Goal: Task Accomplishment & Management: Complete application form

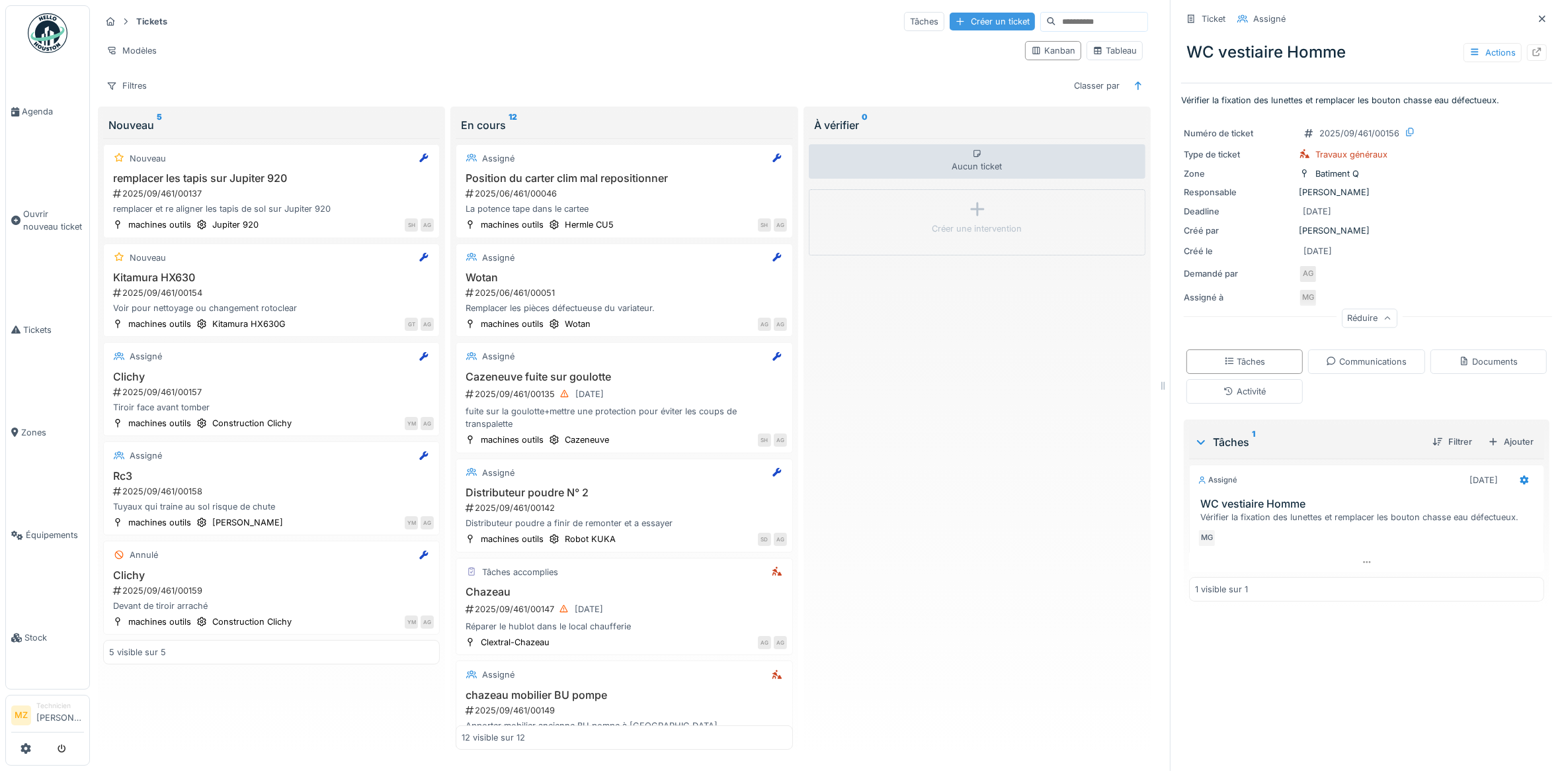
click at [972, 25] on div "Créer un ticket" at bounding box center [992, 21] width 85 height 18
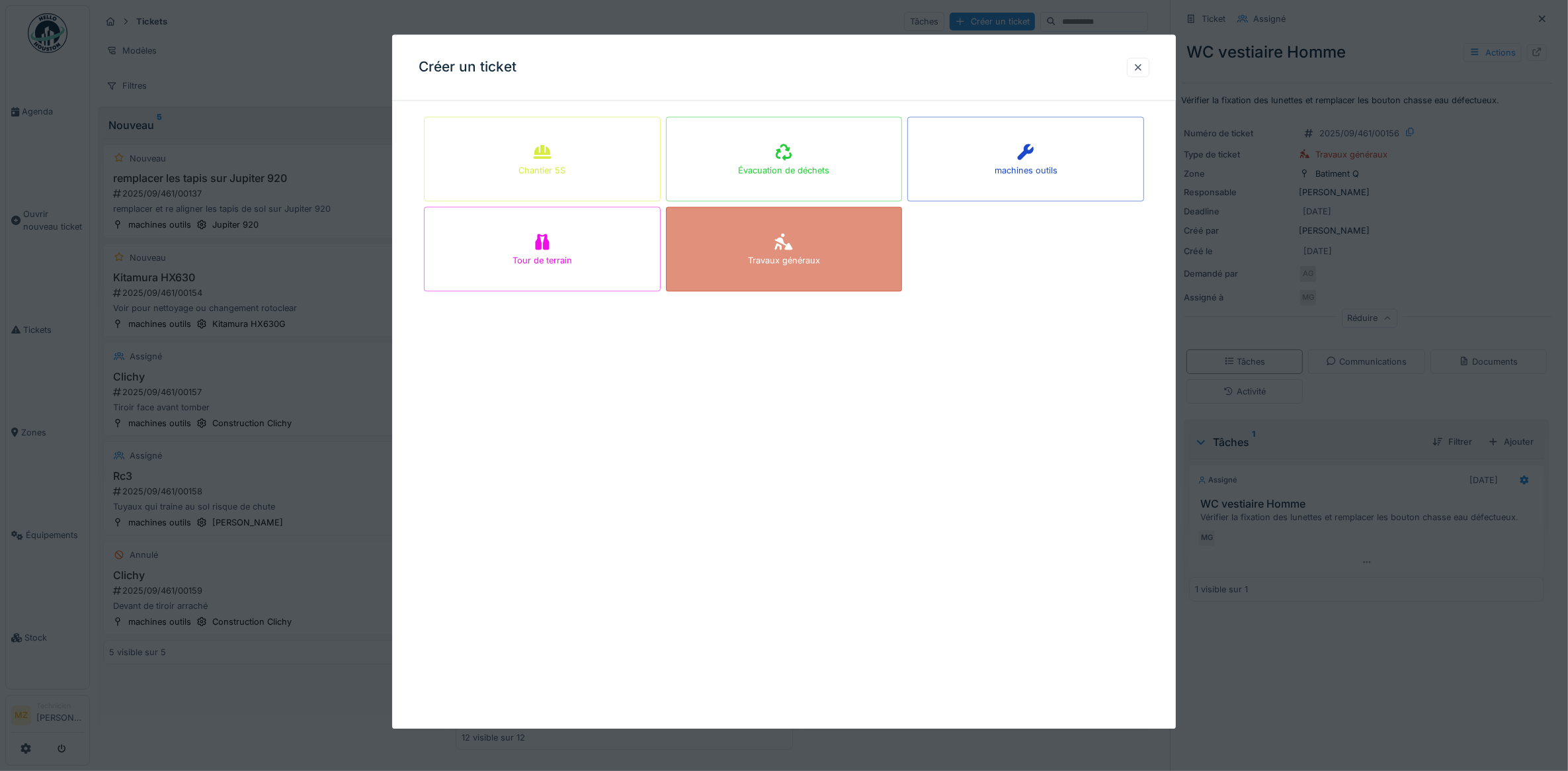
click at [755, 234] on div "Travaux généraux" at bounding box center [785, 249] width 237 height 84
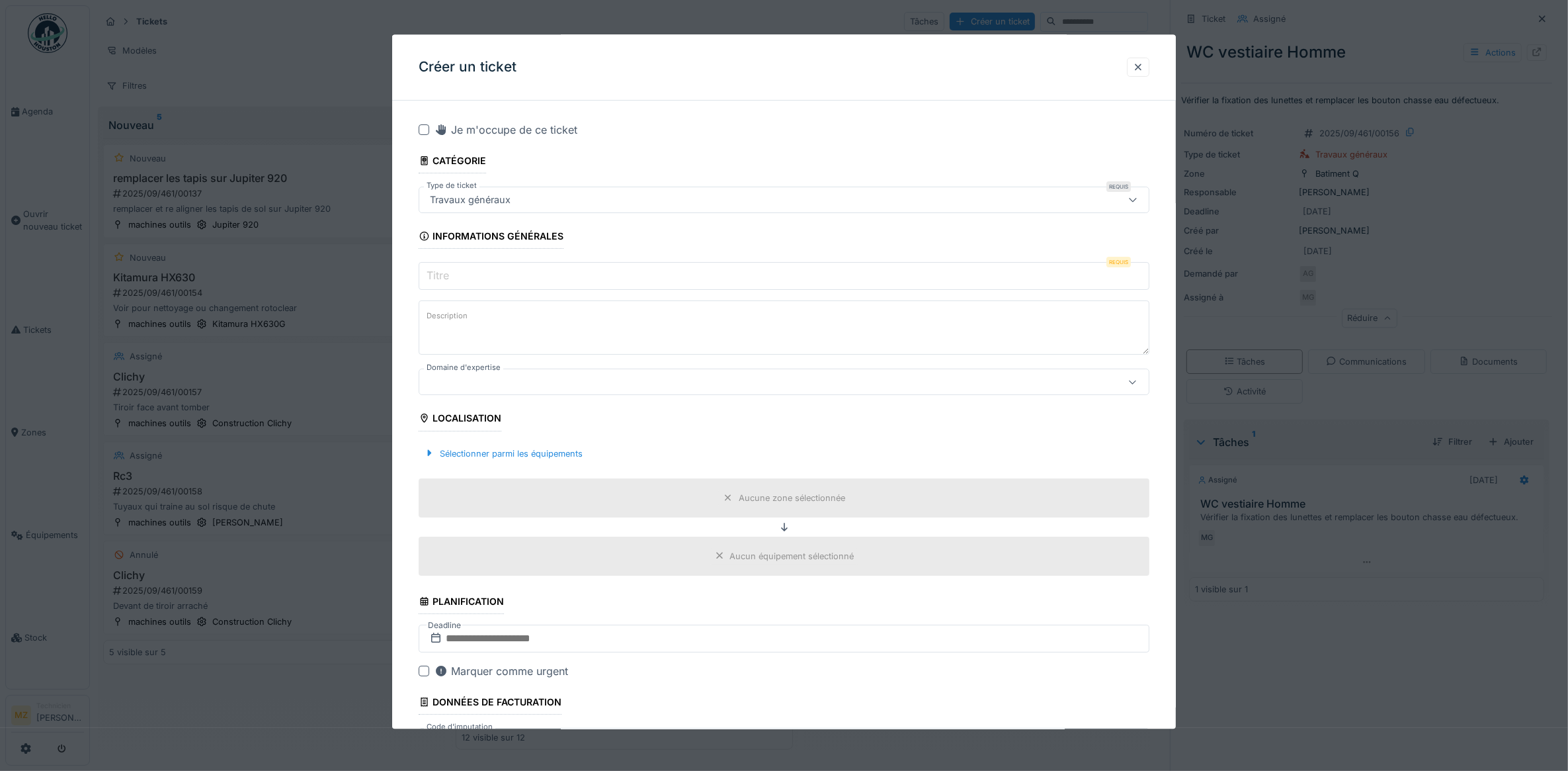
click at [615, 283] on input "Titre" at bounding box center [784, 277] width 731 height 28
type input "*"
type input "**********"
click at [593, 344] on textarea "Description" at bounding box center [784, 328] width 731 height 54
type textarea "**********"
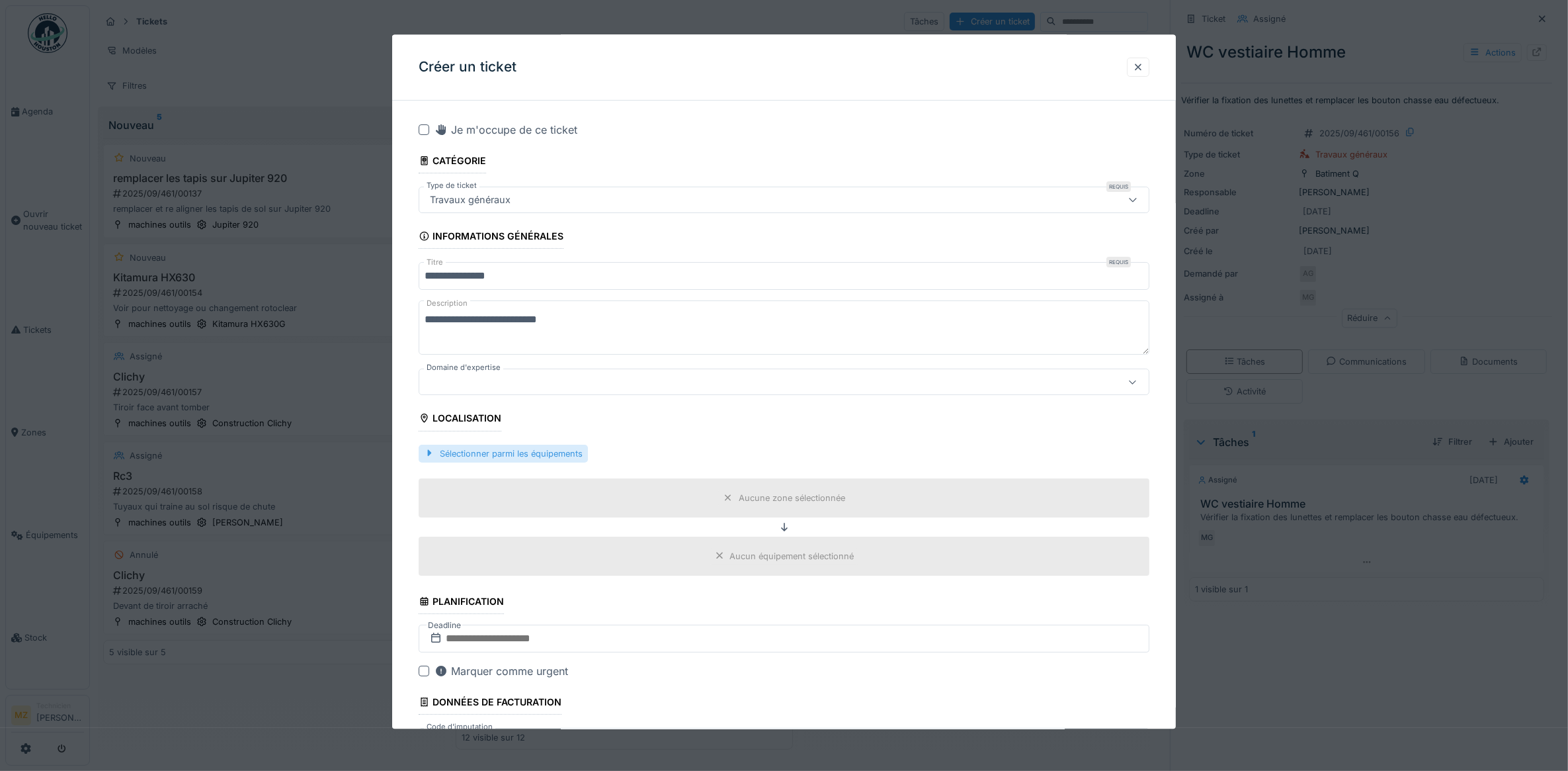
click at [498, 453] on div "Sélectionner parmi les équipements" at bounding box center [503, 453] width 169 height 18
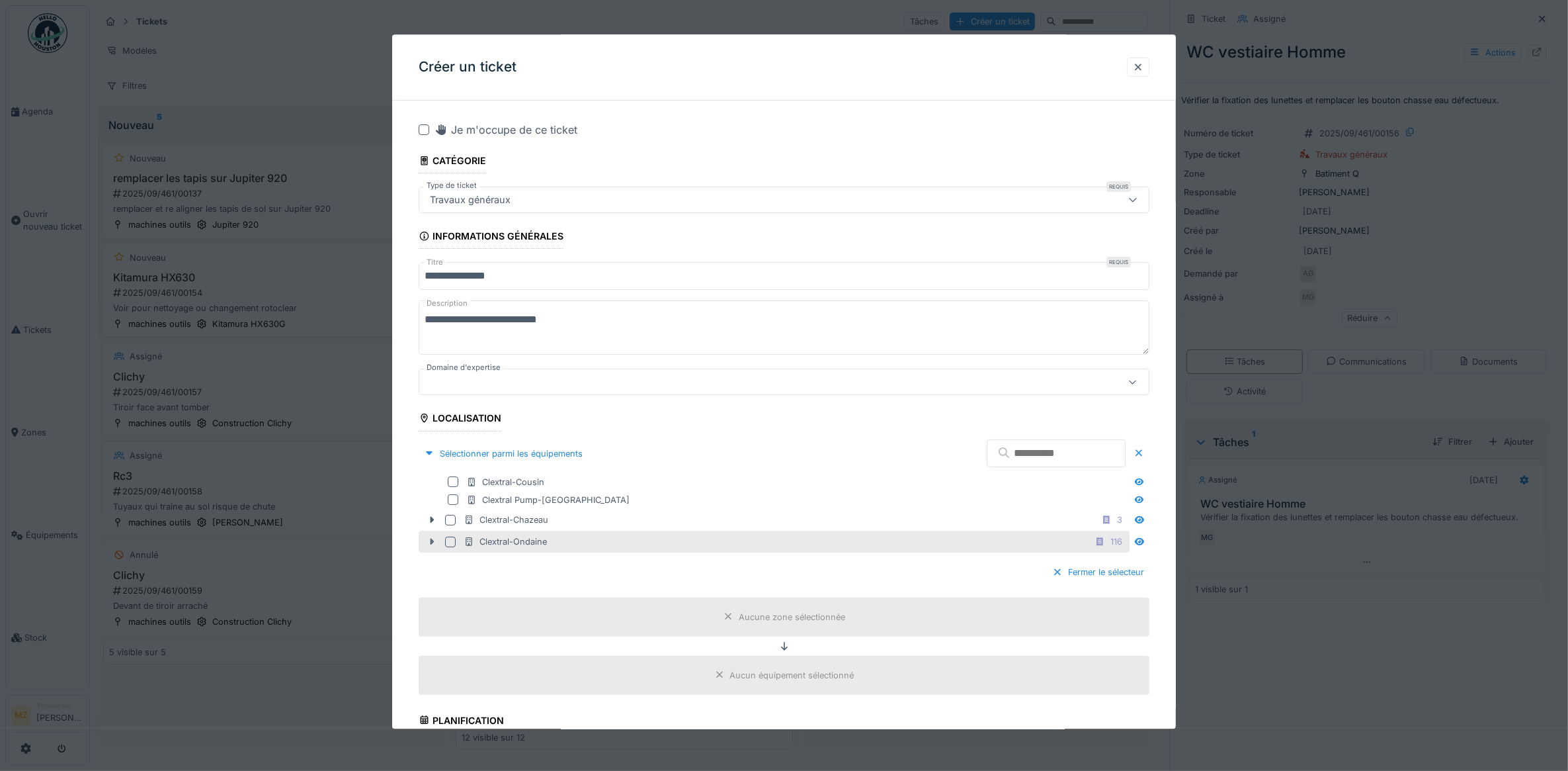
click at [432, 543] on icon at bounding box center [432, 542] width 4 height 7
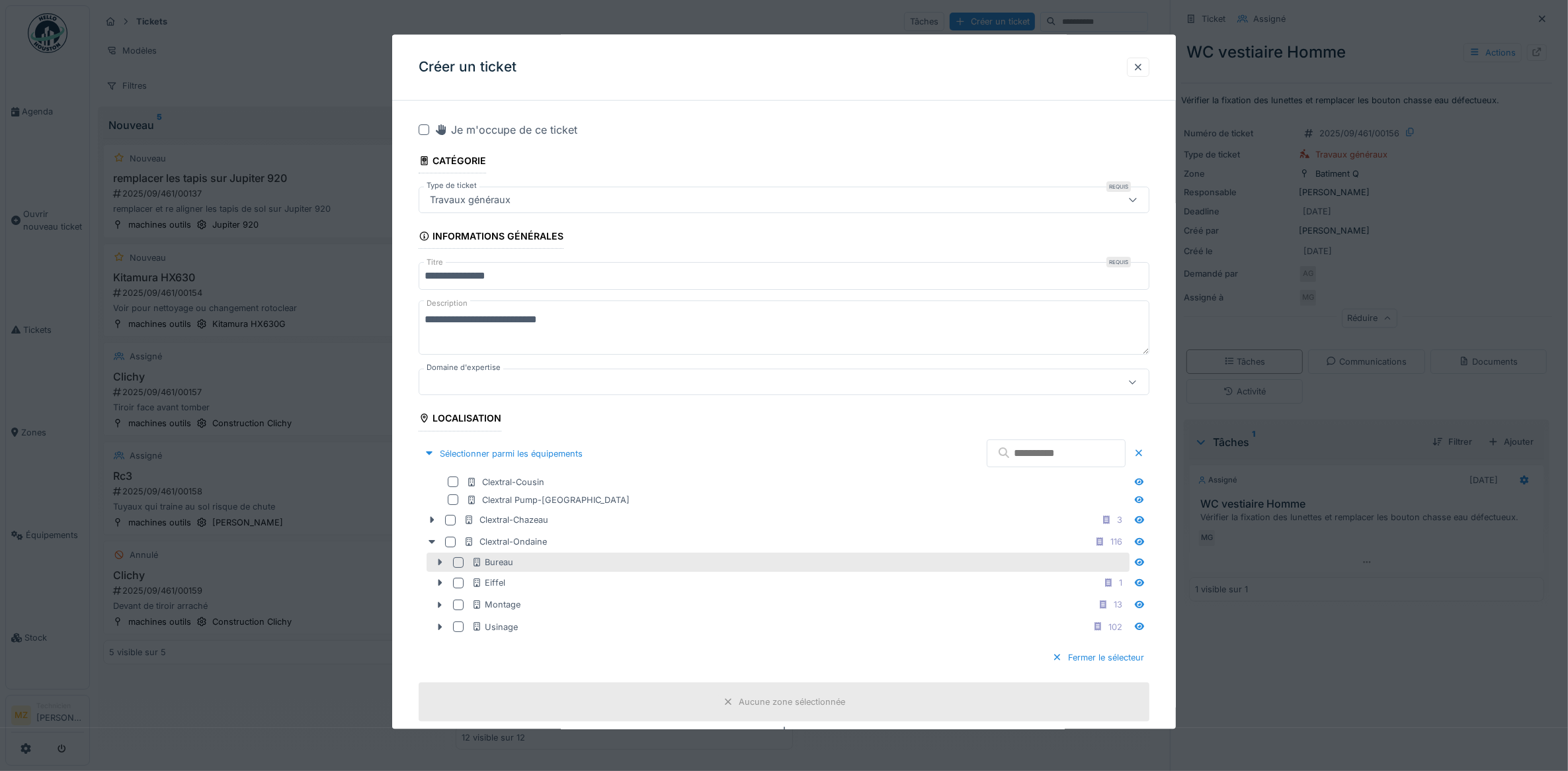
click at [438, 565] on icon at bounding box center [440, 563] width 4 height 7
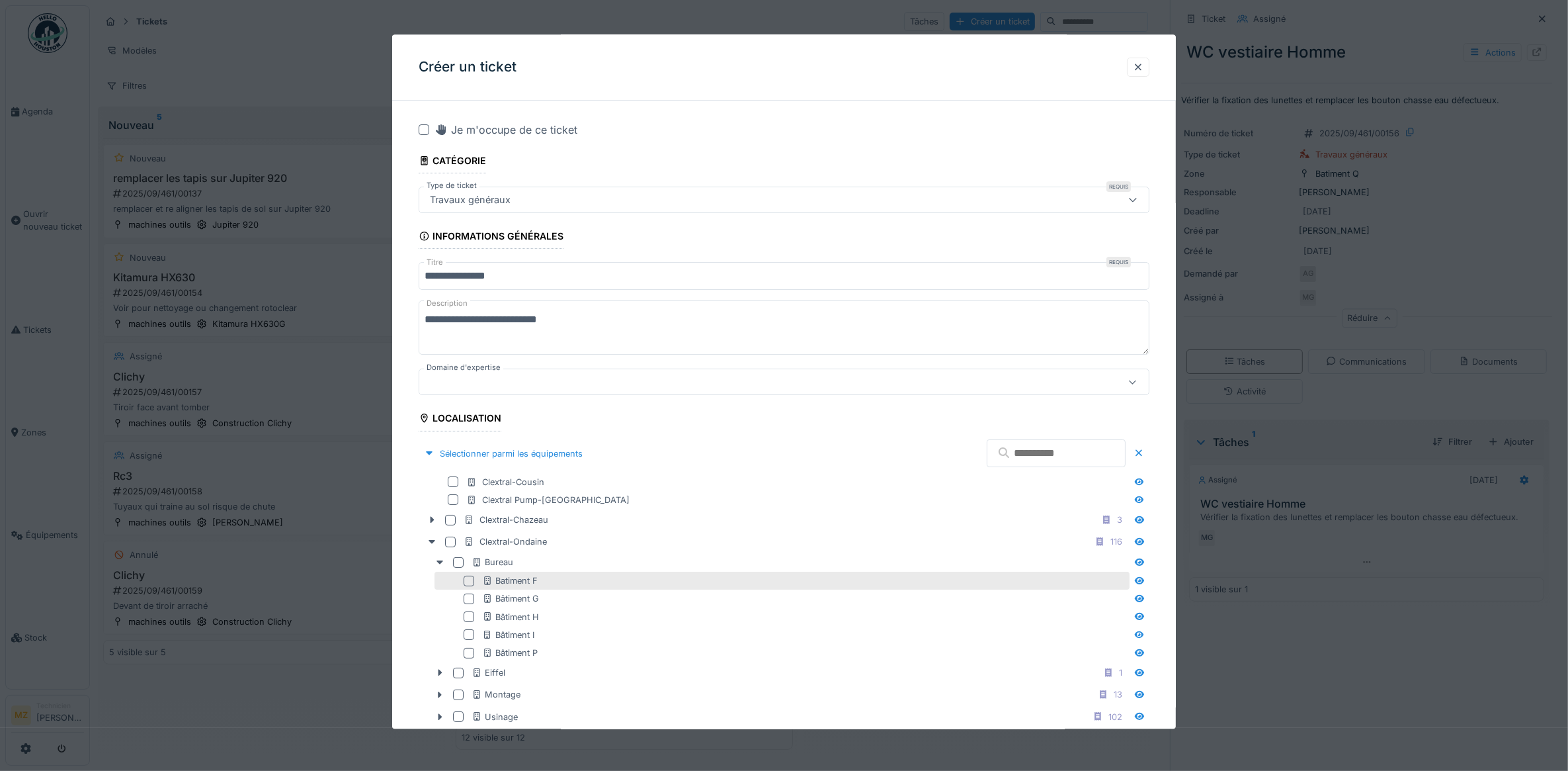
click at [471, 582] on div at bounding box center [469, 580] width 11 height 11
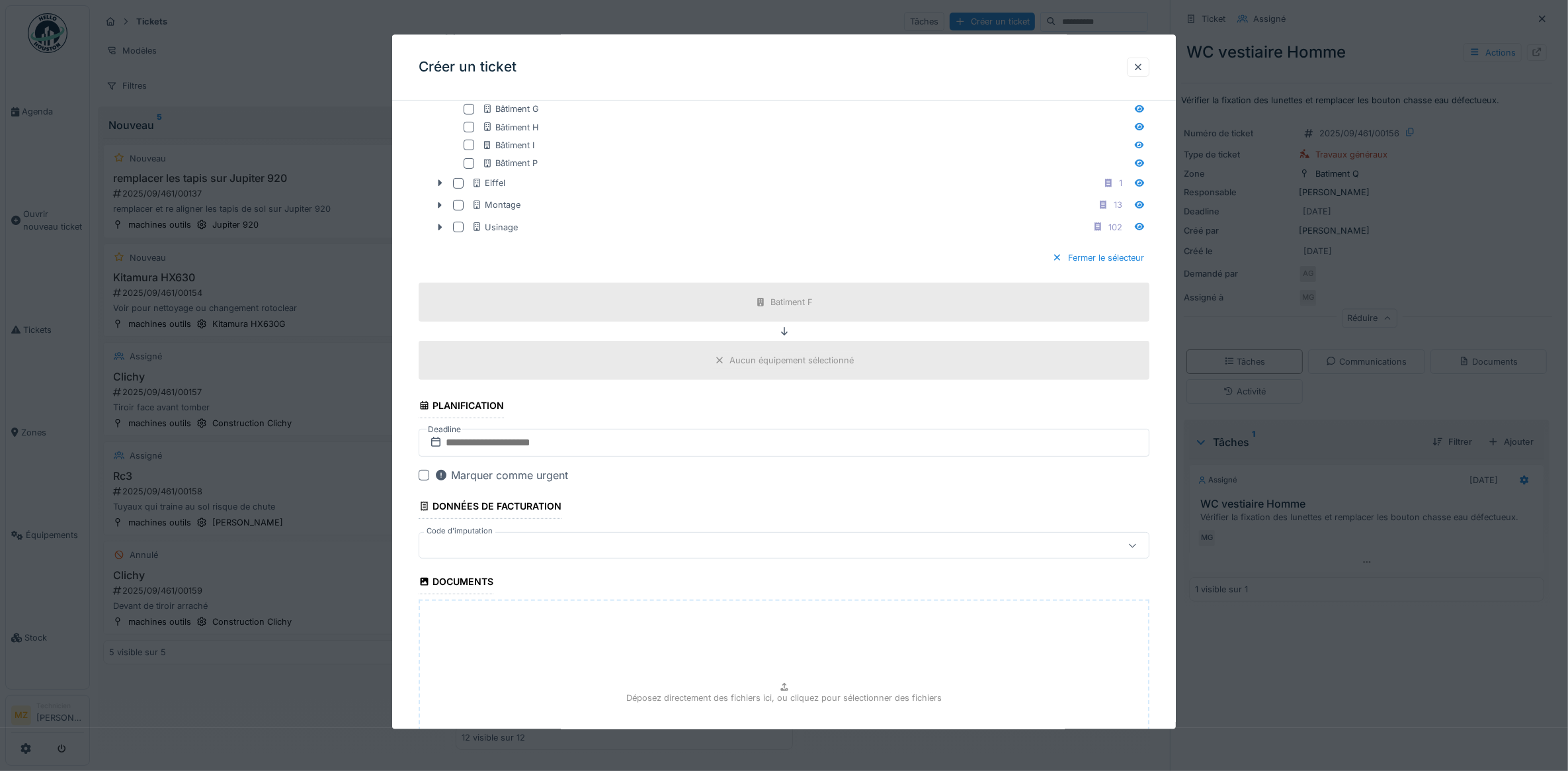
scroll to position [496, 0]
click at [508, 441] on input "text" at bounding box center [784, 436] width 731 height 28
click at [787, 571] on div "18" at bounding box center [787, 566] width 18 height 18
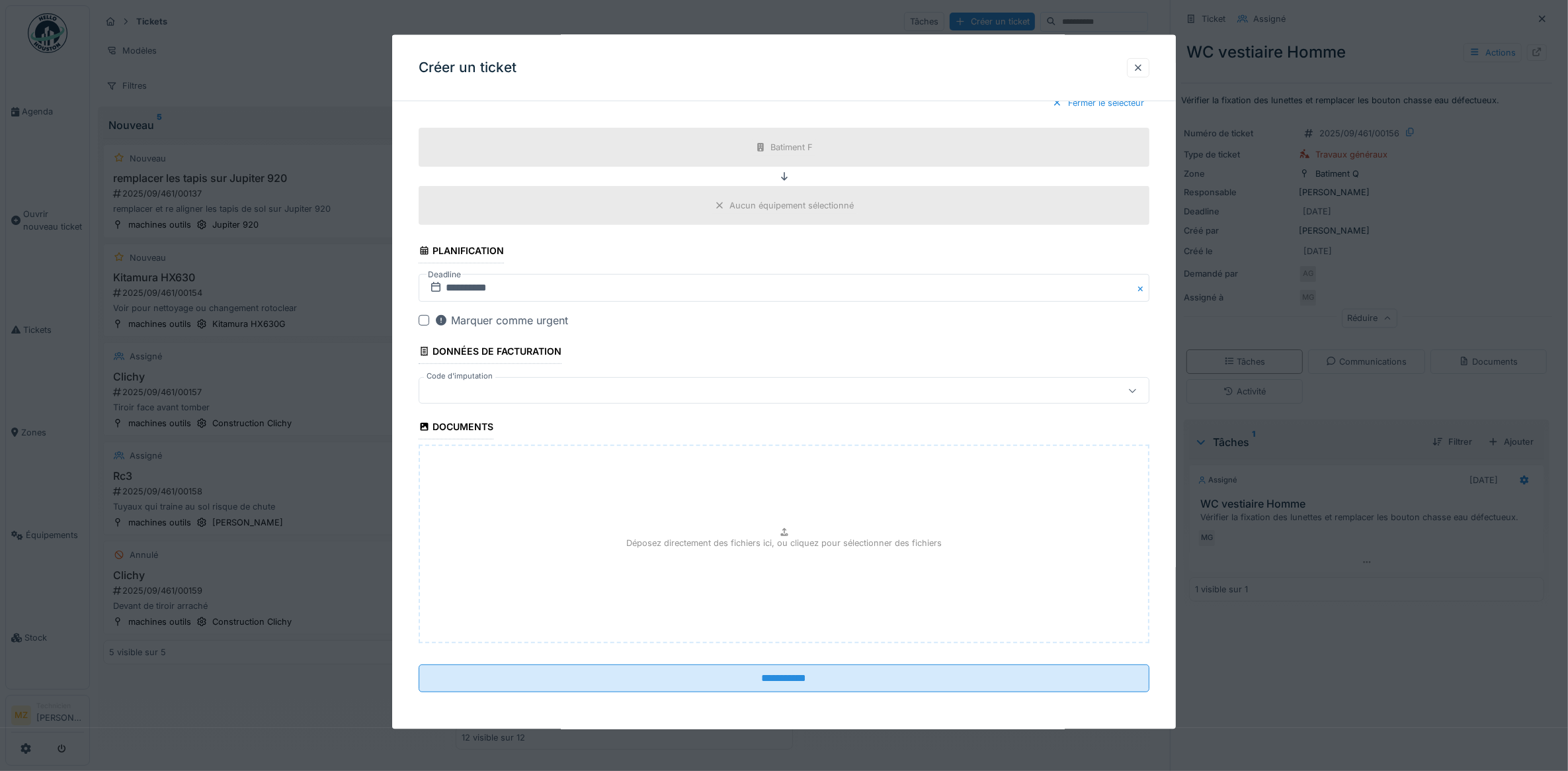
scroll to position [12, 0]
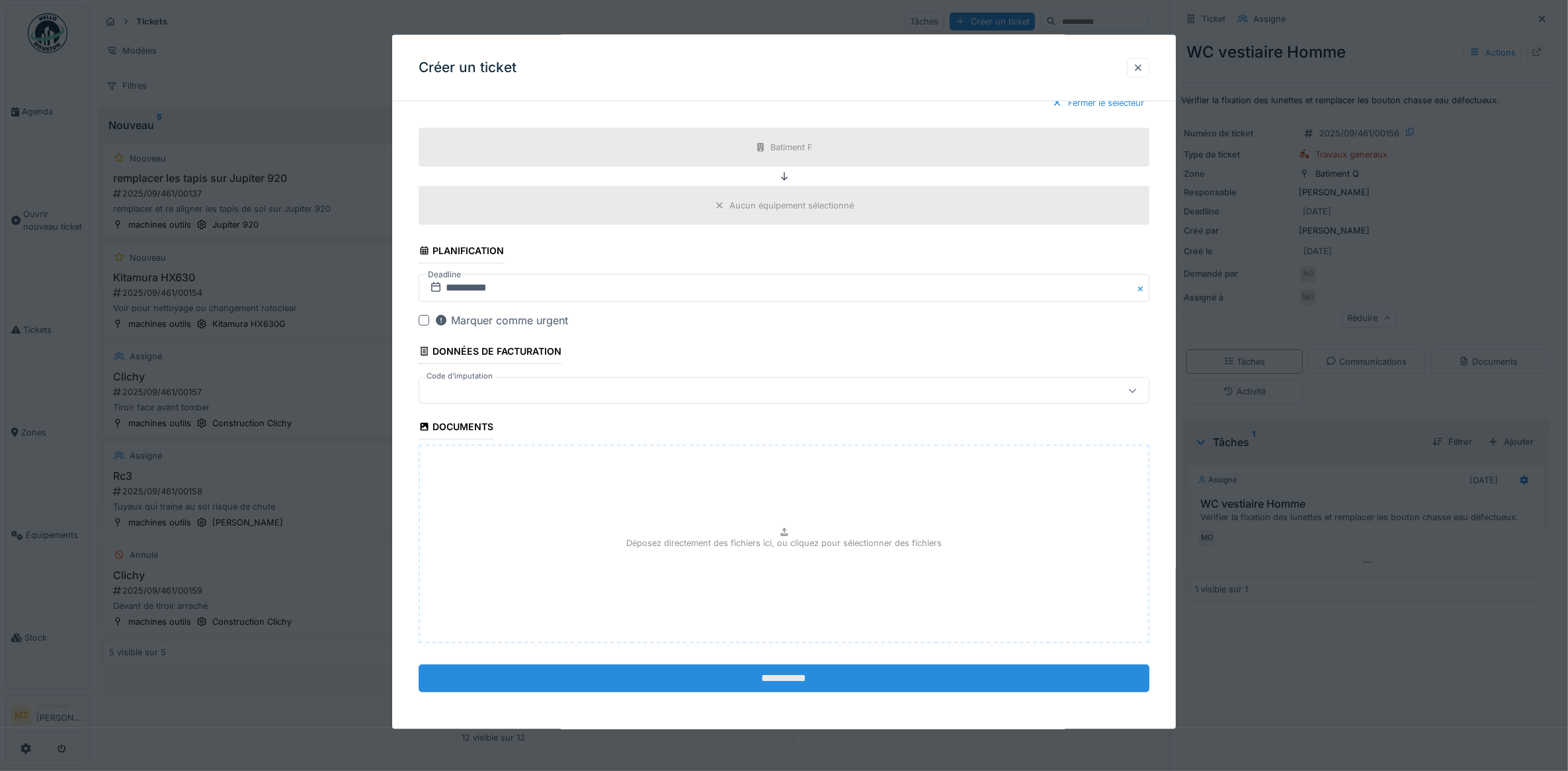
click at [789, 678] on input "**********" at bounding box center [784, 678] width 731 height 28
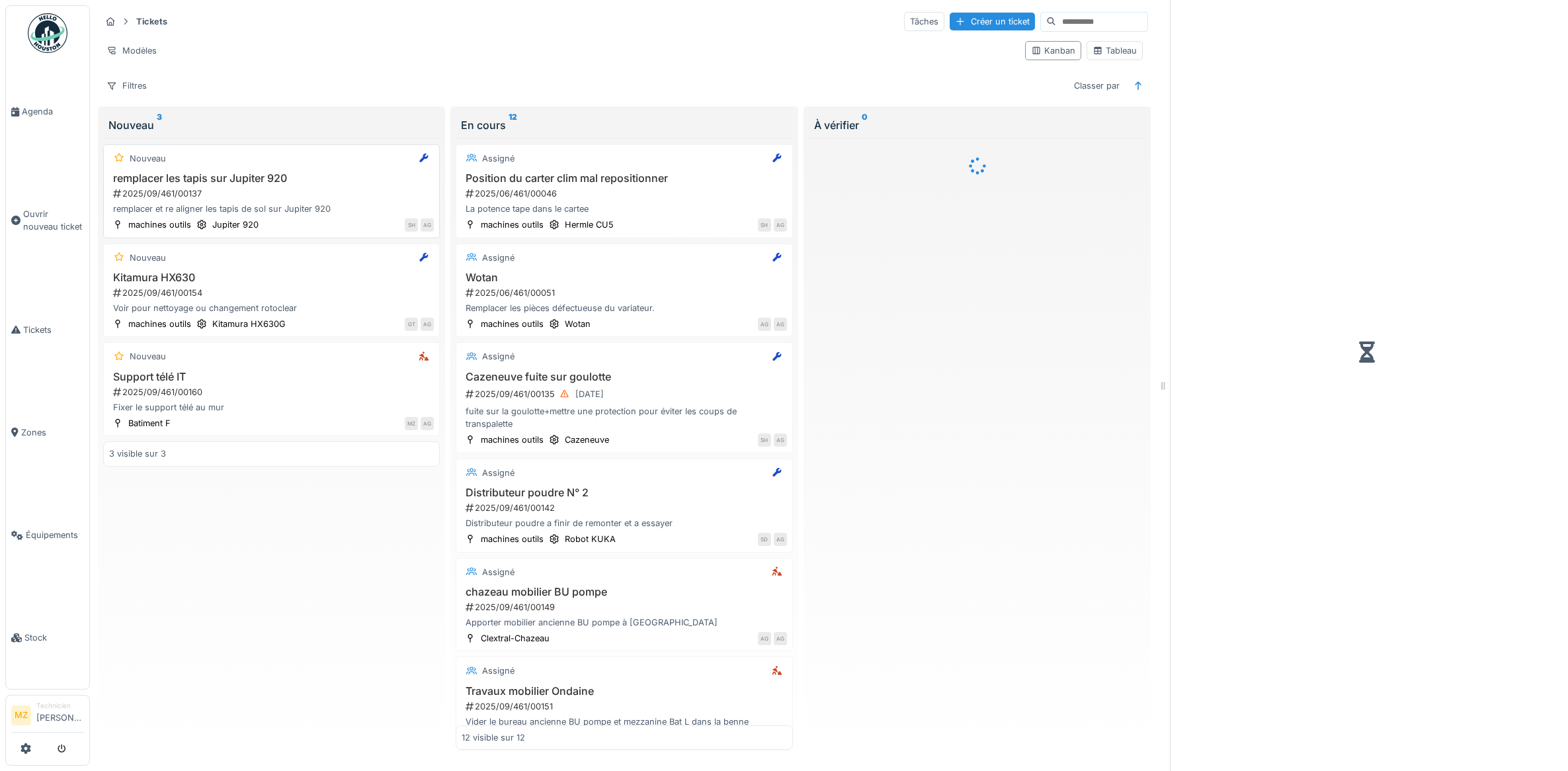
scroll to position [12, 0]
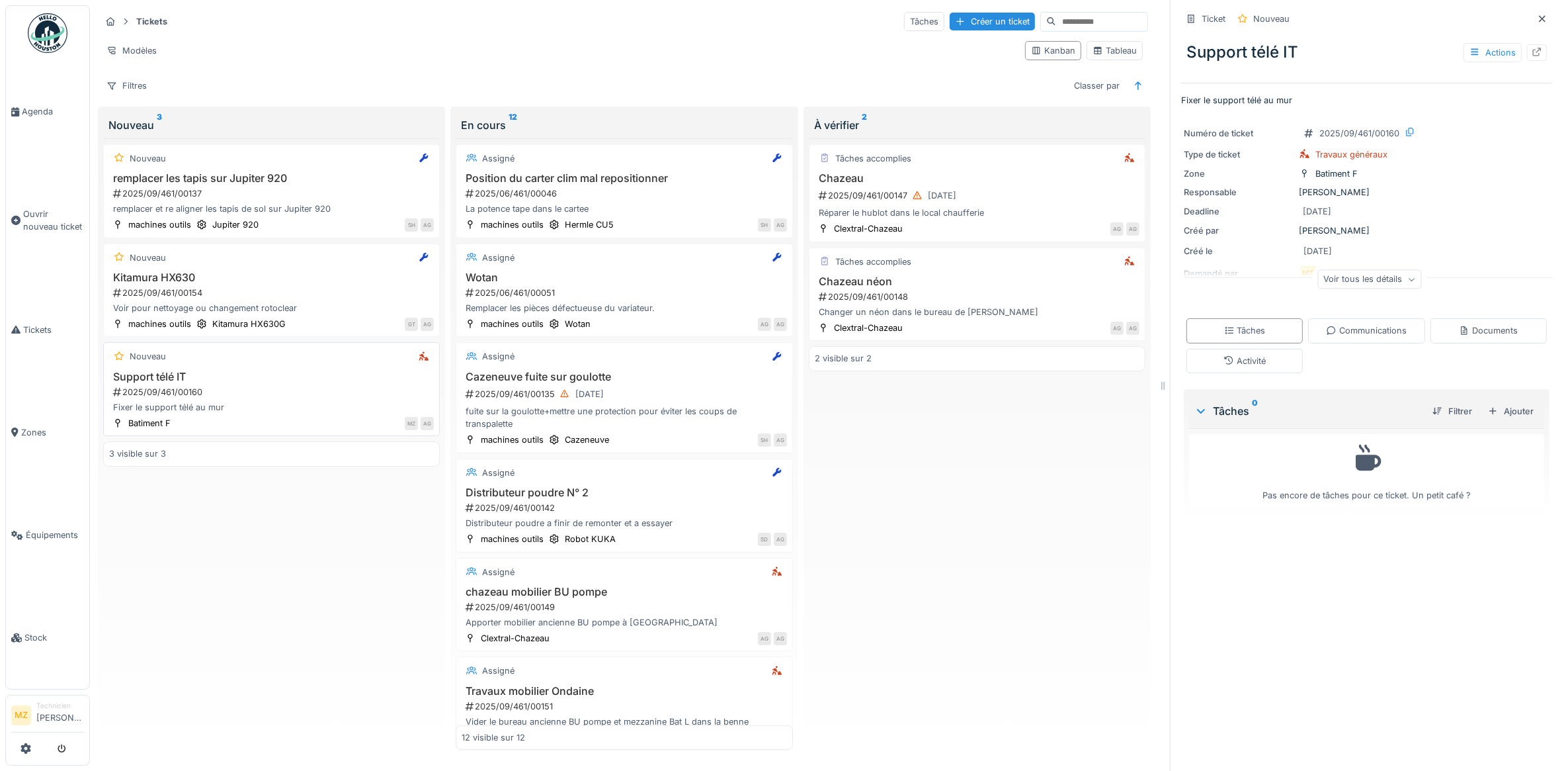
click at [345, 371] on h3 "Support télé IT" at bounding box center [271, 377] width 325 height 12
click at [1387, 270] on div "Voir tous les détails" at bounding box center [1370, 279] width 104 height 19
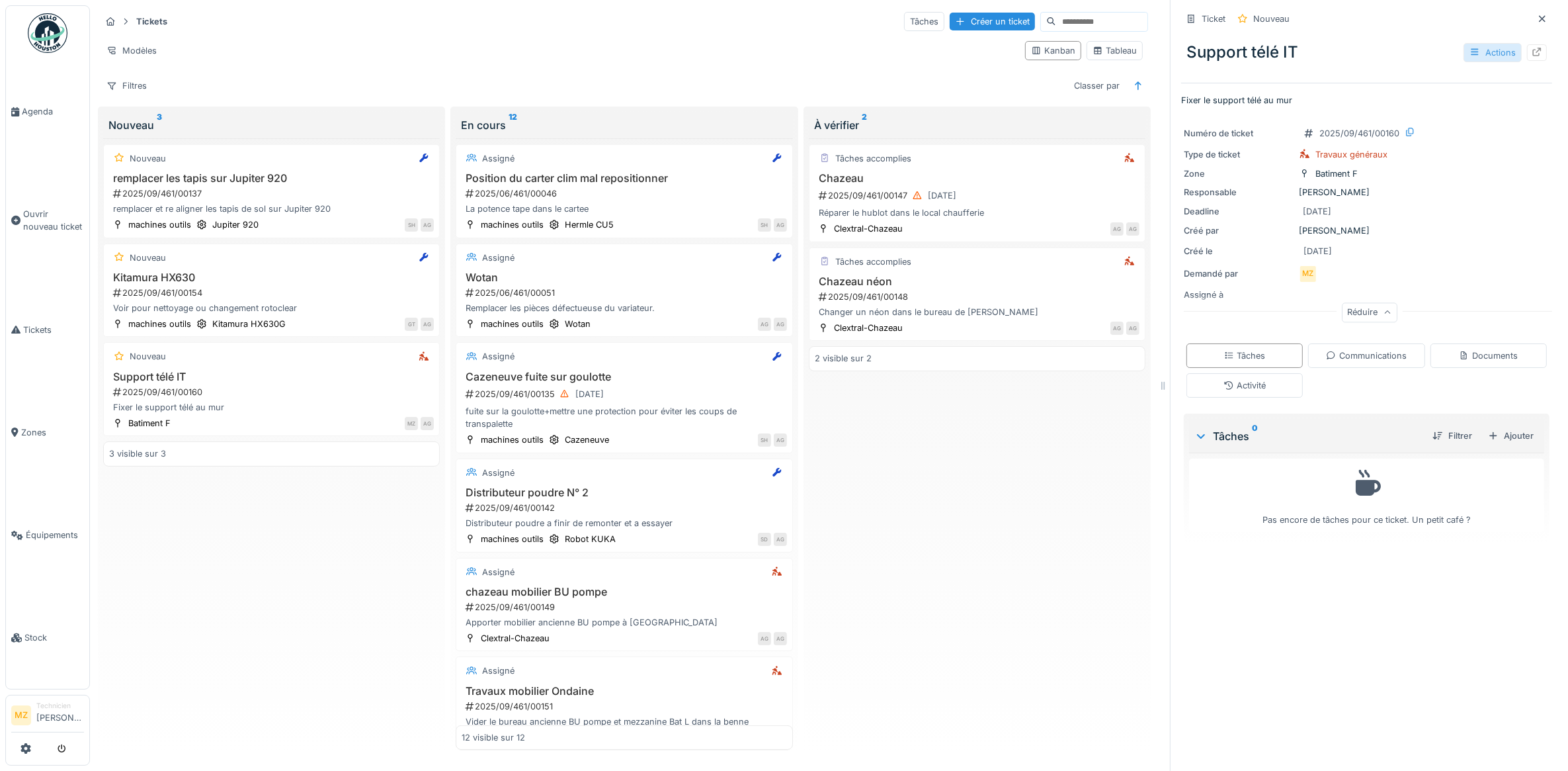
click at [1468, 44] on div "Actions" at bounding box center [1492, 53] width 58 height 19
click at [1527, 44] on div at bounding box center [1536, 52] width 20 height 17
click at [1189, 288] on div "Assigné à" at bounding box center [1238, 294] width 110 height 12
click at [1532, 47] on div at bounding box center [1537, 53] width 11 height 12
click at [1471, 43] on div "Actions" at bounding box center [1492, 53] width 58 height 19
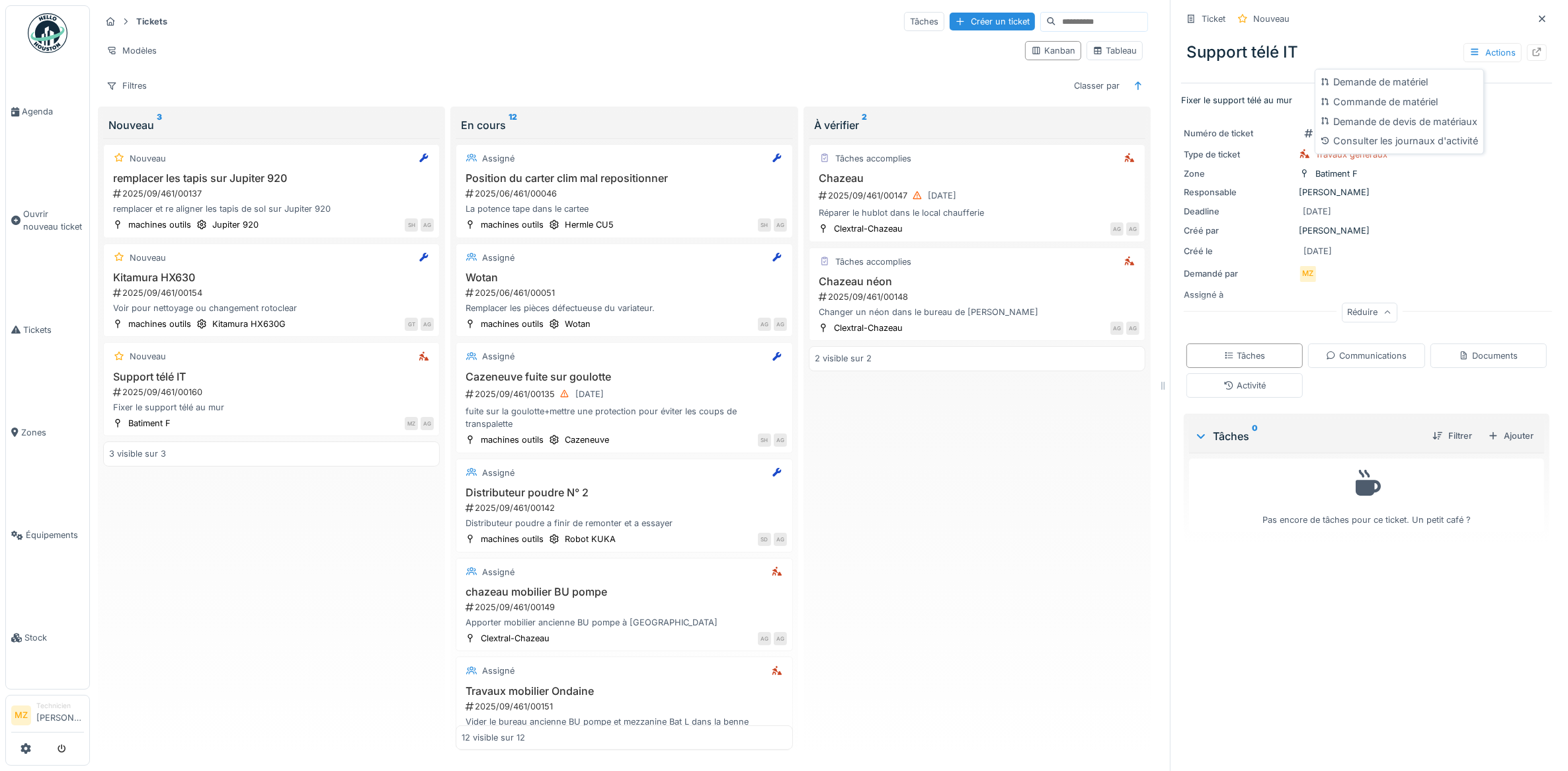
click at [1516, 224] on div "Créé par Maxime Zabinski" at bounding box center [1366, 230] width 366 height 12
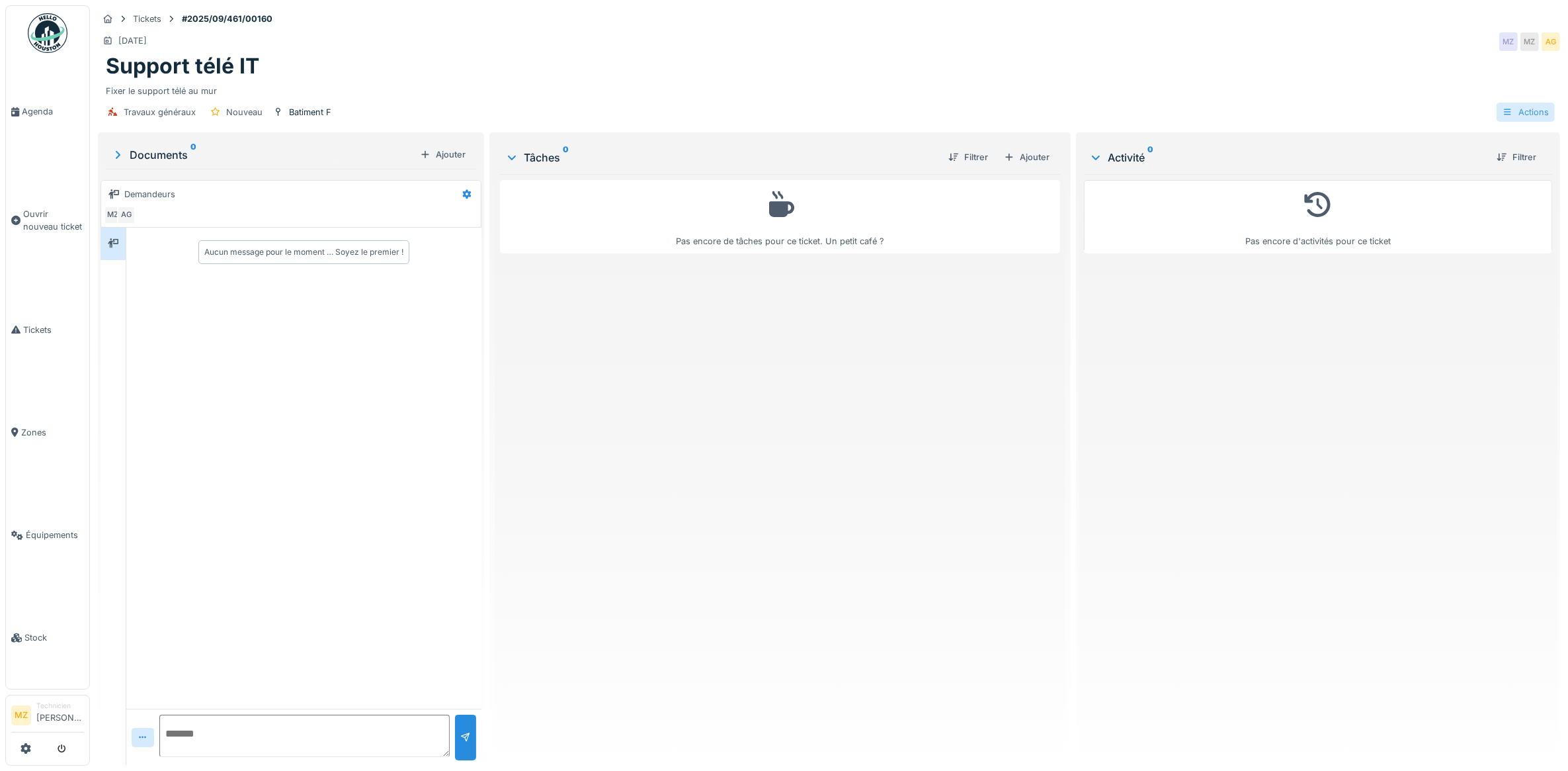
click at [1511, 114] on div "Actions" at bounding box center [1526, 112] width 58 height 19
click at [1417, 267] on div "Pas encore d'activités pour ce ticket" at bounding box center [1318, 464] width 468 height 580
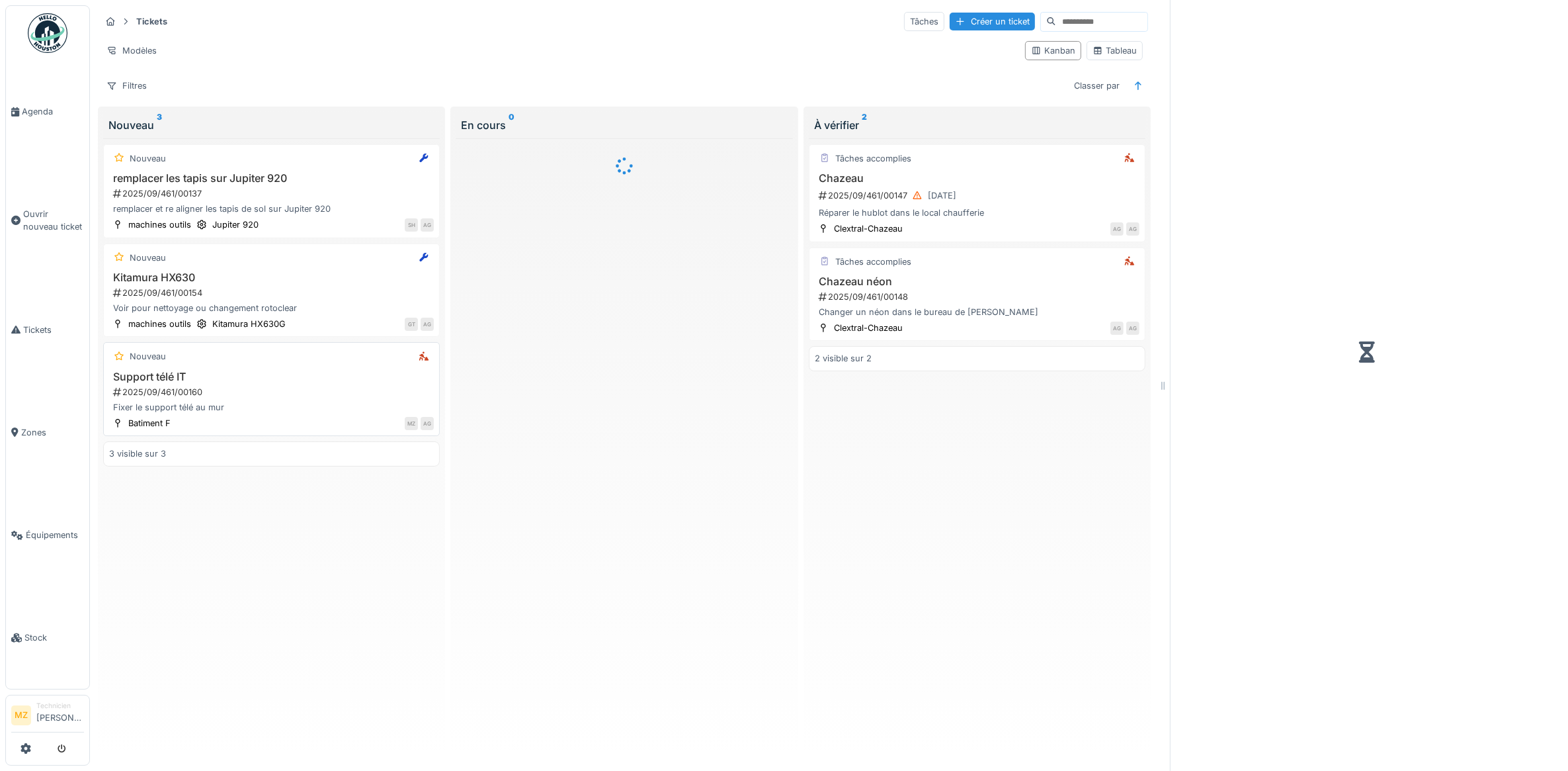
click at [308, 399] on div "2025/09/461/00160" at bounding box center [272, 392] width 322 height 12
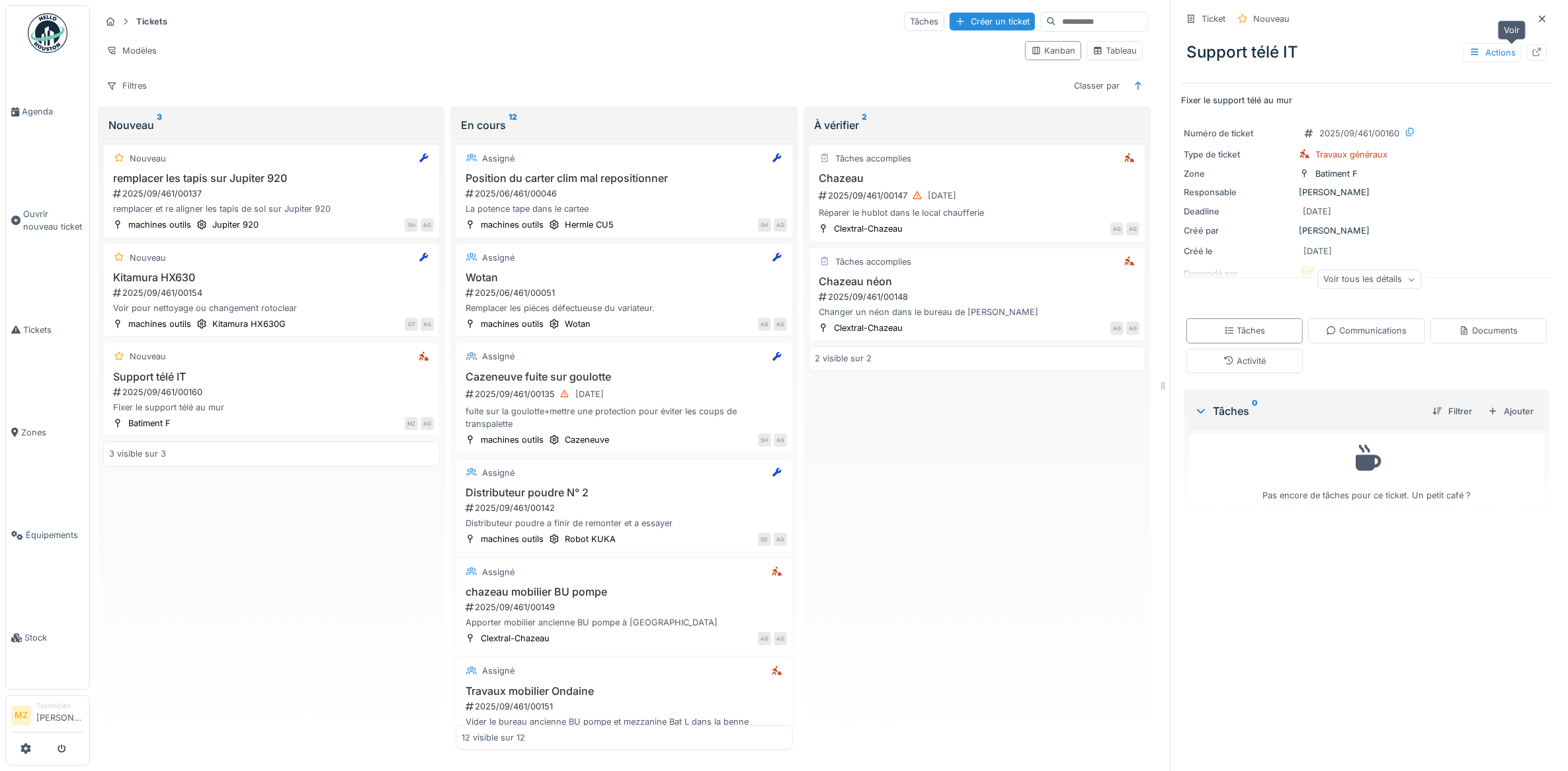
click at [1519, 43] on div "Actions" at bounding box center [1505, 53] width 83 height 19
click at [1532, 47] on div at bounding box center [1537, 53] width 11 height 12
click at [321, 382] on h3 "Support télé IT" at bounding box center [271, 377] width 325 height 12
click at [1353, 289] on div "Voir tous les détails" at bounding box center [1370, 279] width 104 height 19
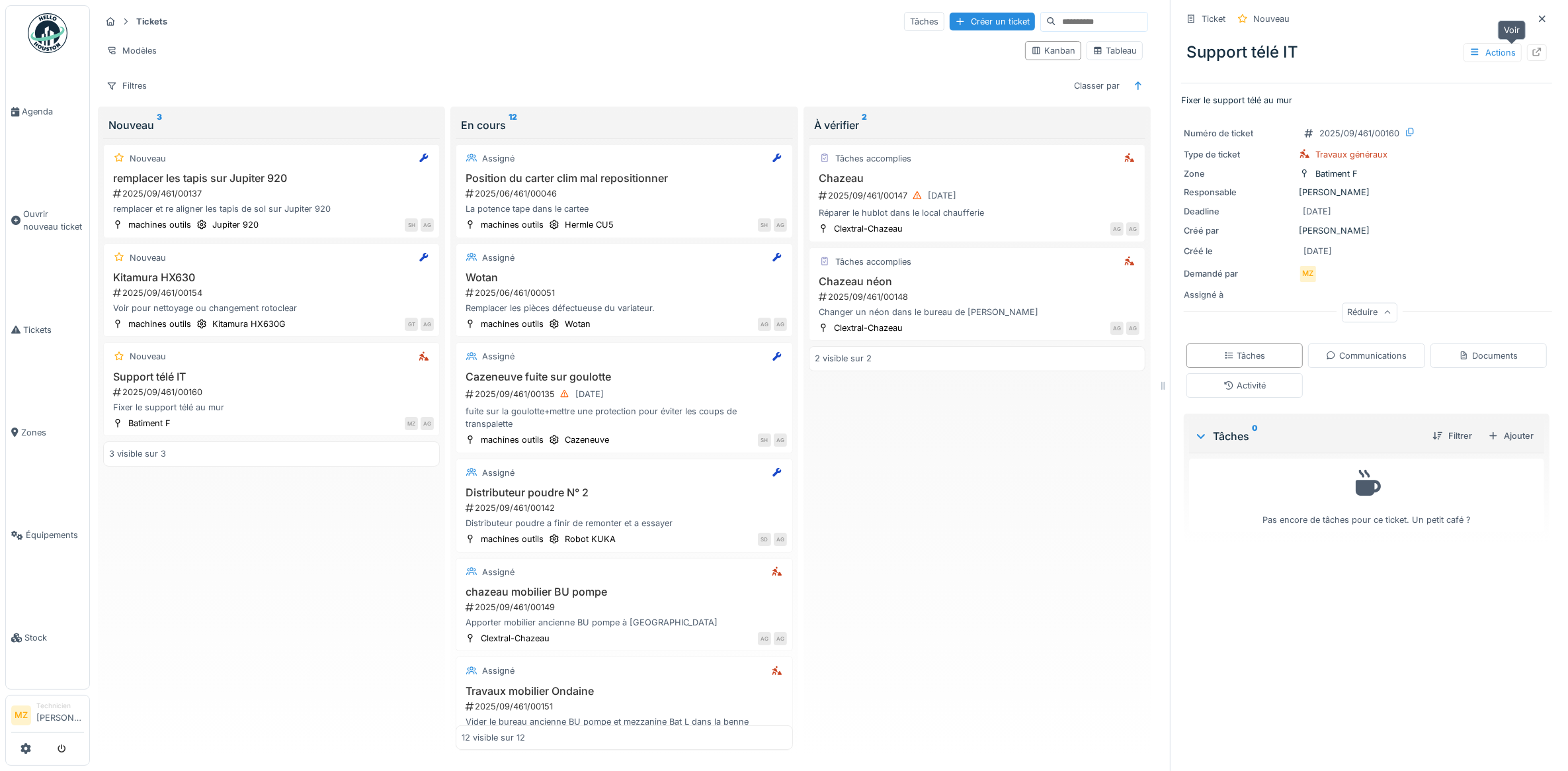
click at [1533, 55] on icon at bounding box center [1537, 52] width 9 height 9
click at [339, 200] on div "2025/09/461/00137" at bounding box center [272, 193] width 322 height 12
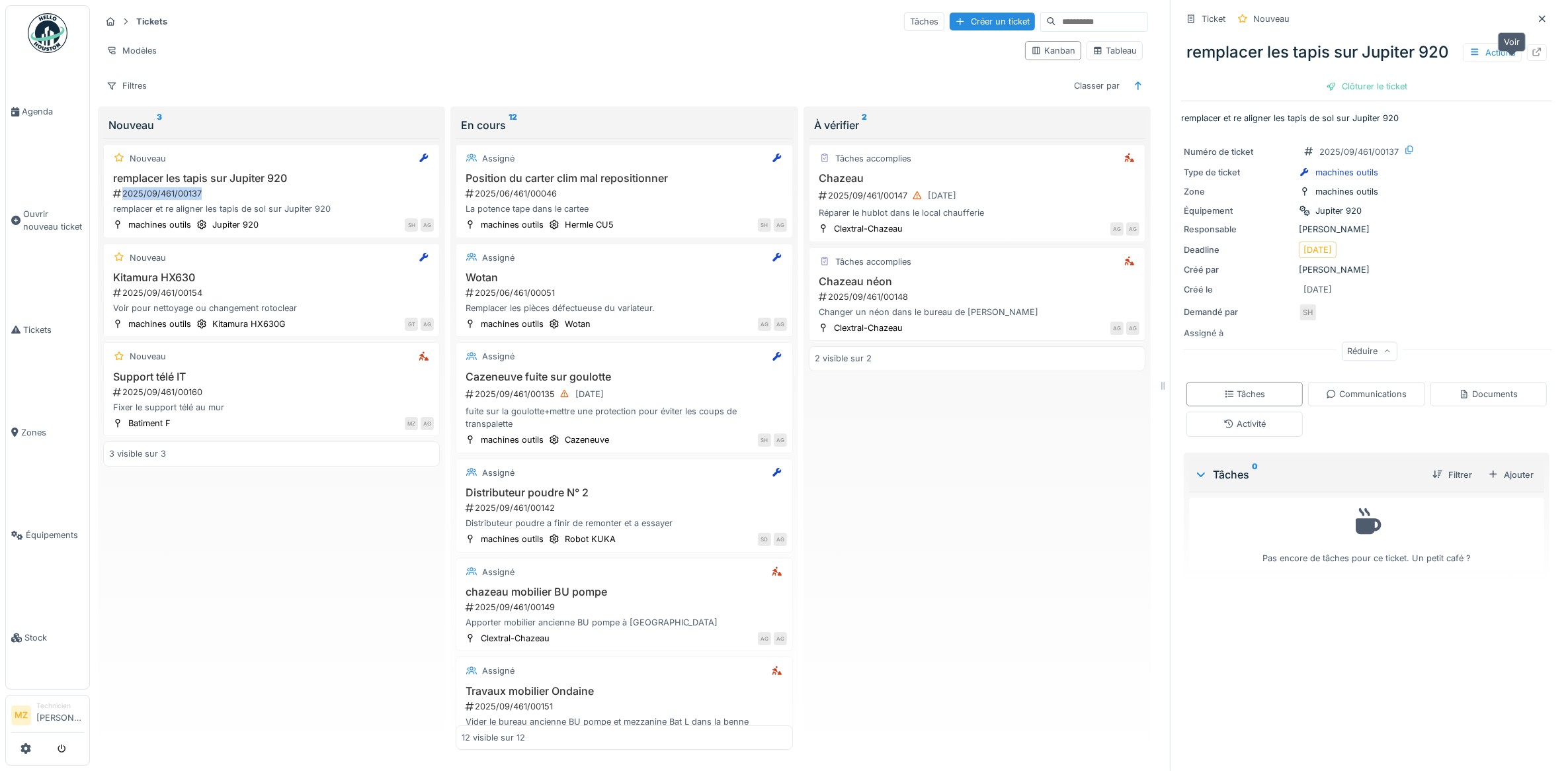
click at [1532, 56] on icon at bounding box center [1537, 52] width 11 height 9
click at [47, 125] on link "Agenda" at bounding box center [47, 112] width 83 height 103
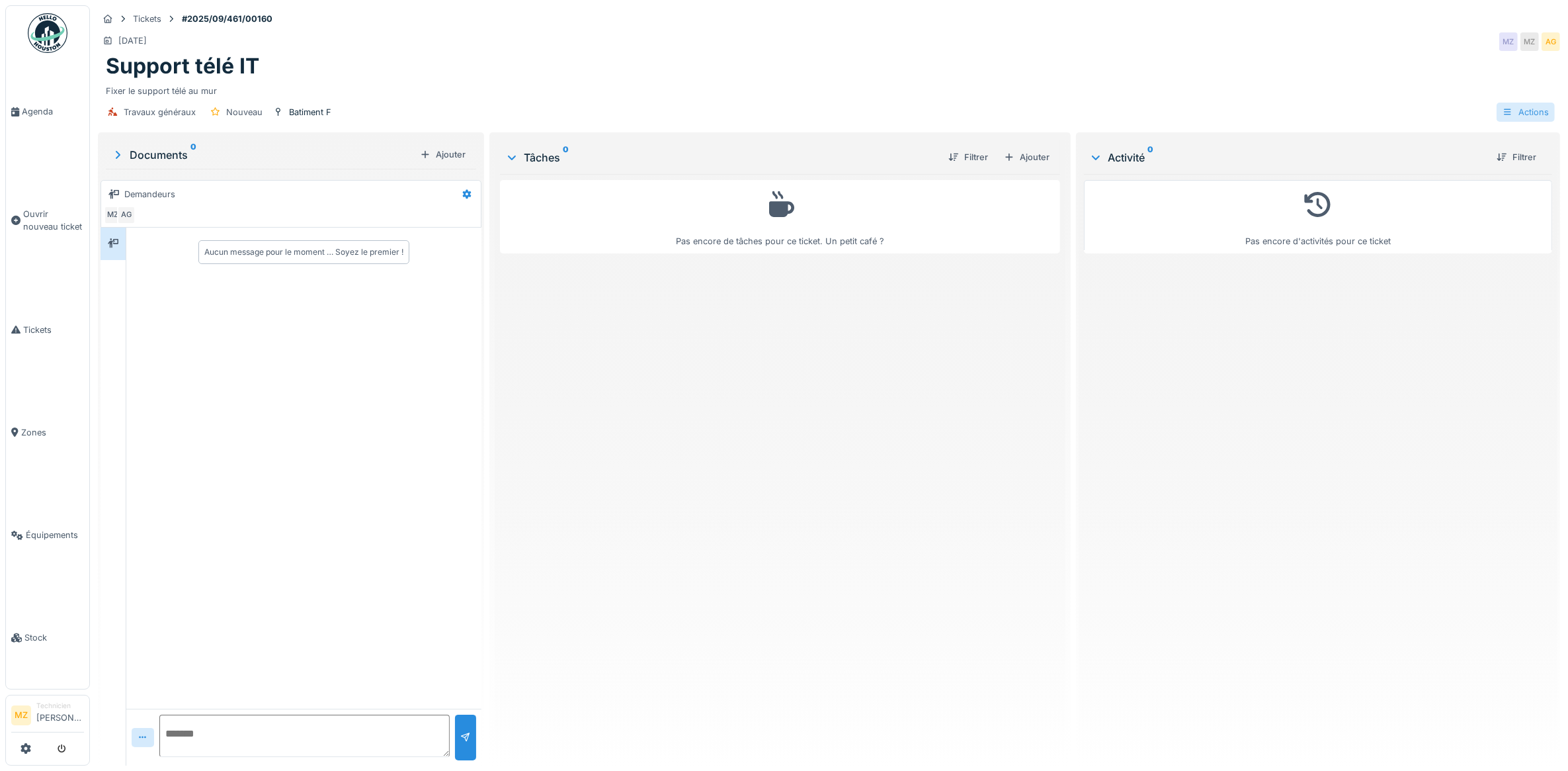
click at [1531, 104] on div "Actions" at bounding box center [1526, 112] width 58 height 19
click at [1241, 255] on div "Pas encore d'activités pour ce ticket" at bounding box center [1318, 464] width 468 height 580
click at [1513, 112] on div "Actions" at bounding box center [1526, 112] width 58 height 19
click at [1458, 321] on div "Pas encore d'activités pour ce ticket" at bounding box center [1318, 464] width 468 height 580
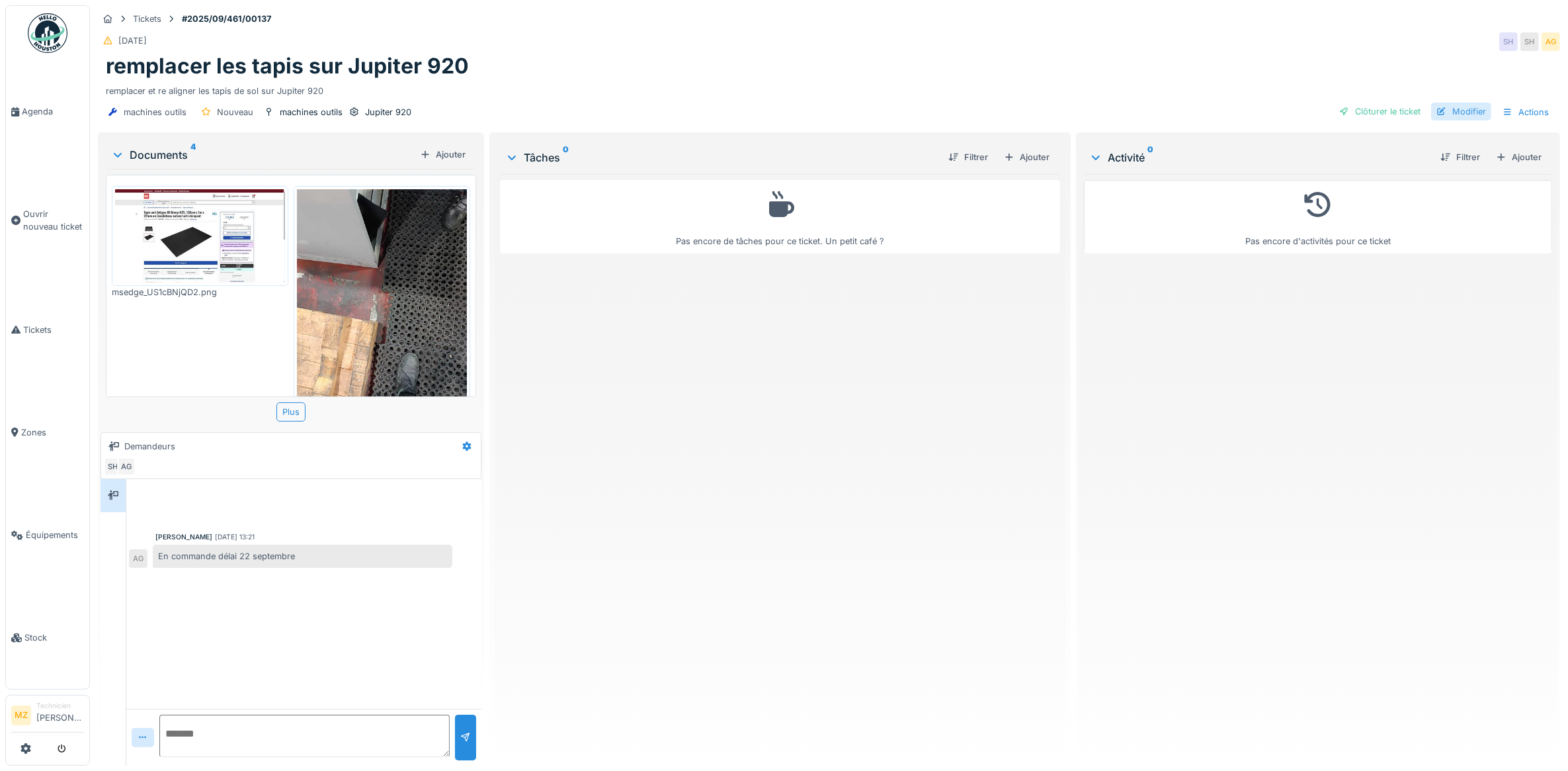
click at [1460, 109] on div "Modifier" at bounding box center [1461, 112] width 61 height 18
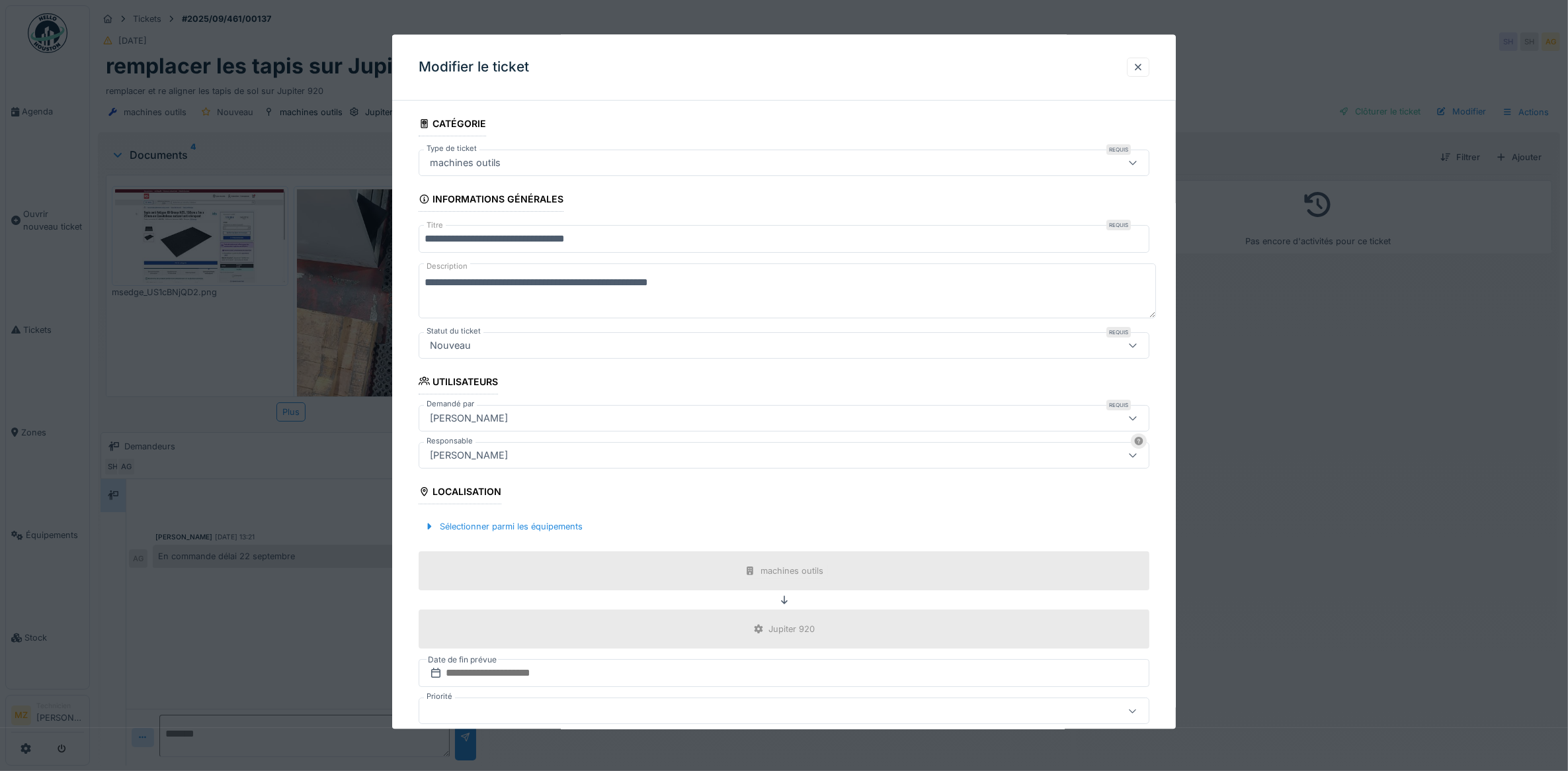
click at [1417, 461] on div at bounding box center [784, 386] width 1568 height 771
